Goal: Task Accomplishment & Management: Use online tool/utility

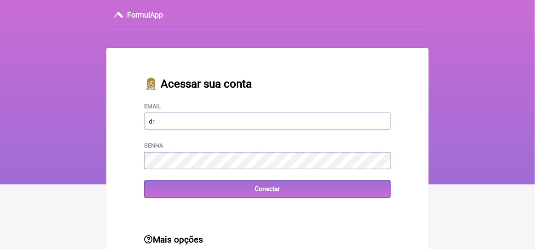
type input "[EMAIL_ADDRESS][DOMAIN_NAME]"
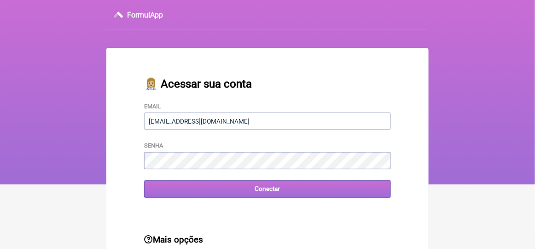
click at [177, 191] on input "Conectar" at bounding box center [267, 188] width 247 height 17
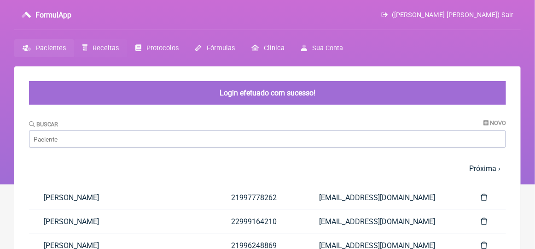
click at [102, 47] on span "Receitas" at bounding box center [106, 48] width 26 height 8
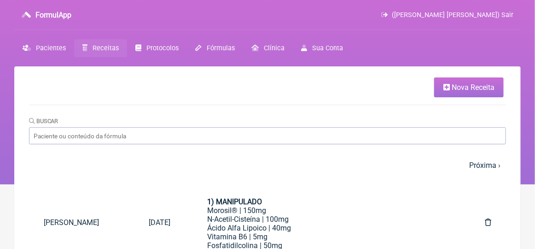
click at [481, 83] on span "Nova Receita" at bounding box center [473, 87] width 43 height 9
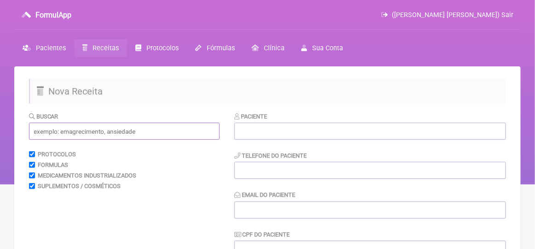
click at [52, 132] on input "text" at bounding box center [124, 130] width 191 height 17
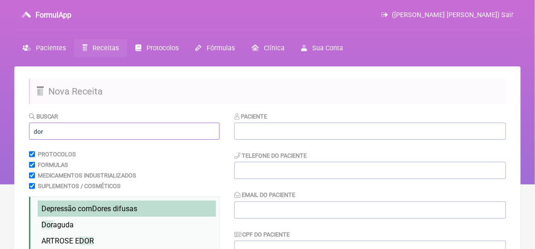
scroll to position [46, 0]
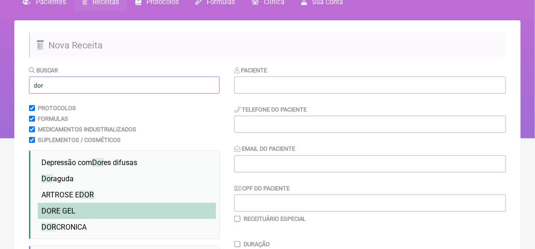
type input "dor"
click at [74, 212] on span "DOR E GEL" at bounding box center [58, 210] width 34 height 9
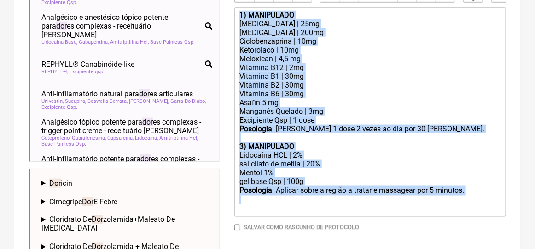
scroll to position [341, 0]
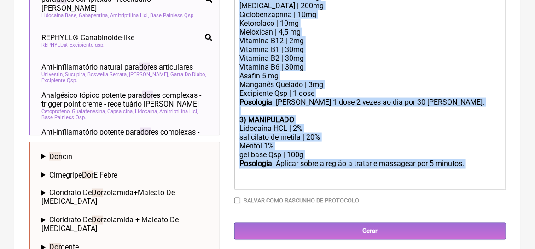
drag, startPoint x: 238, startPoint y: 59, endPoint x: 288, endPoint y: 180, distance: 131.1
click at [288, 180] on trix-editor "1) MANIPULADO Tramadol | 25mg Carisoprodol | 200mg Ciclobenzaprina | 10mg Ketor…" at bounding box center [370, 85] width 272 height 209
type trix-editor "<div><strong>1) MANIPULADO</strong></div><div>Tramadol | 25mg</div><div>Carisop…"
copy trix-editor "1) MANIPULADO Tramadol | 25mg Carisoprodol | 200mg Ciclobenzaprina | 10mg Ketor…"
